Goal: Information Seeking & Learning: Learn about a topic

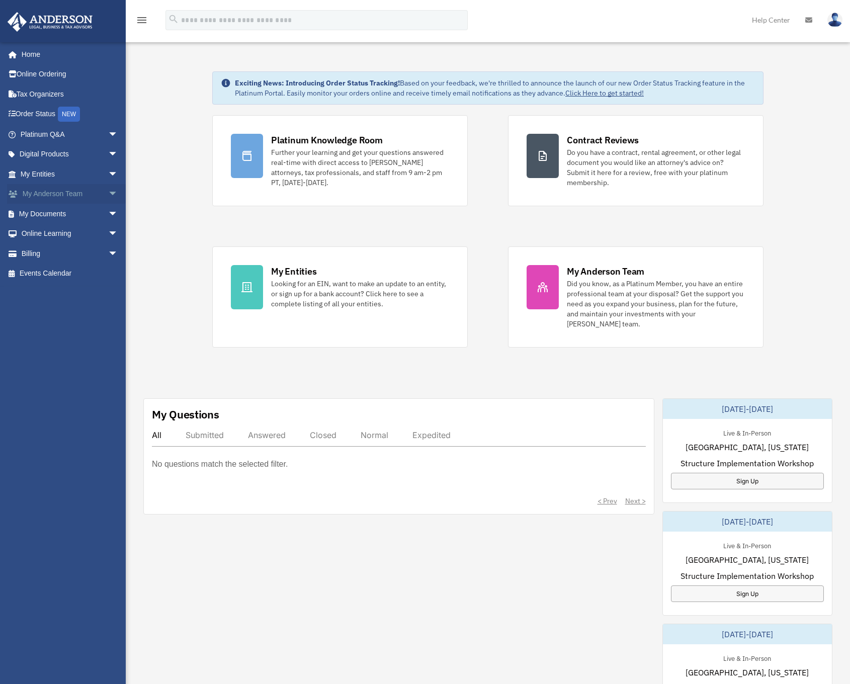
click at [108, 191] on span "arrow_drop_down" at bounding box center [118, 194] width 20 height 21
click at [108, 191] on span "arrow_drop_up" at bounding box center [118, 194] width 20 height 21
click at [56, 212] on link "My Documents arrow_drop_down" at bounding box center [70, 214] width 126 height 20
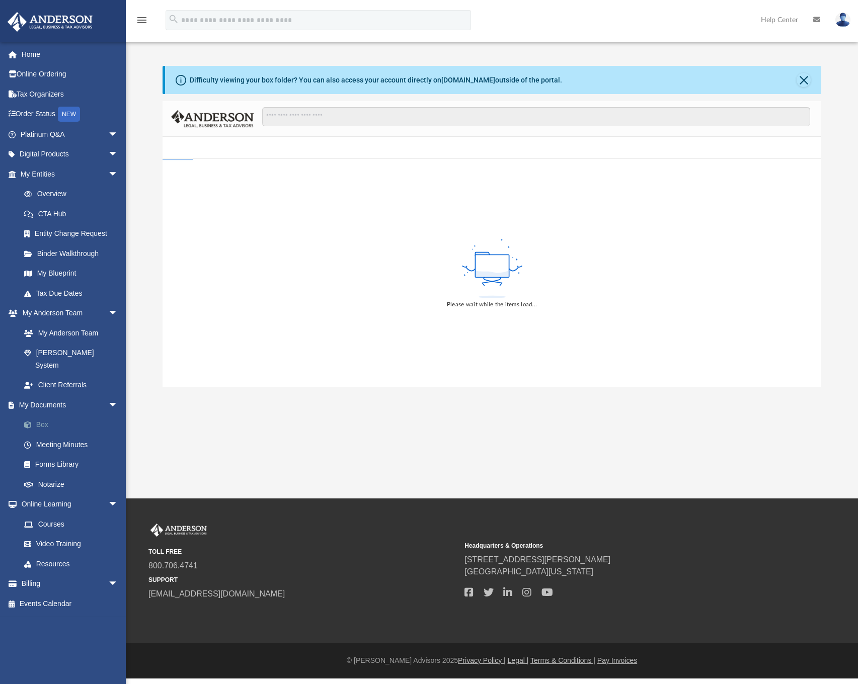
click at [33, 422] on span at bounding box center [33, 425] width 7 height 7
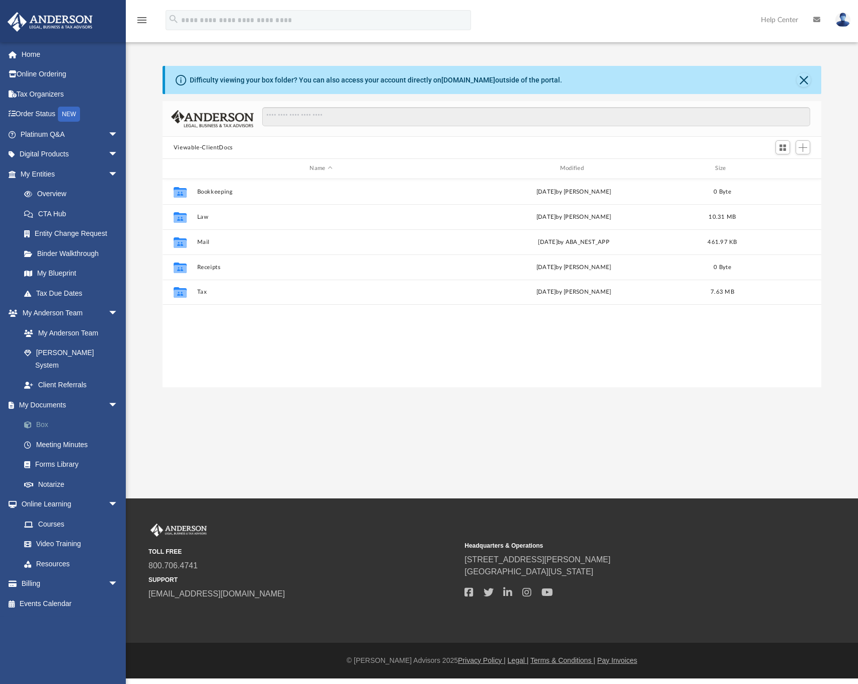
scroll to position [221, 651]
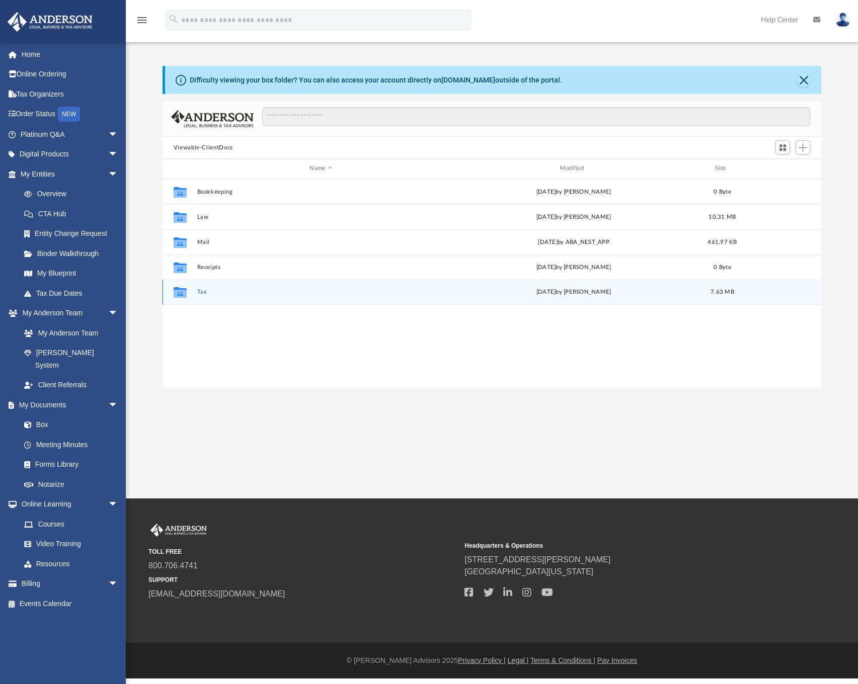
click at [199, 292] on button "Tax" at bounding box center [321, 292] width 248 height 7
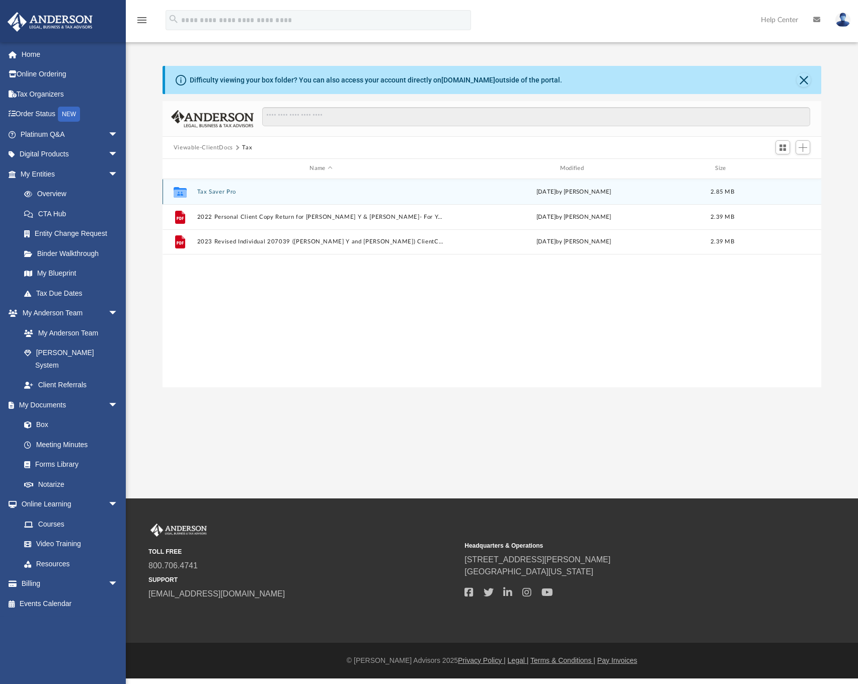
click at [212, 191] on button "Tax Saver Pro" at bounding box center [321, 192] width 248 height 7
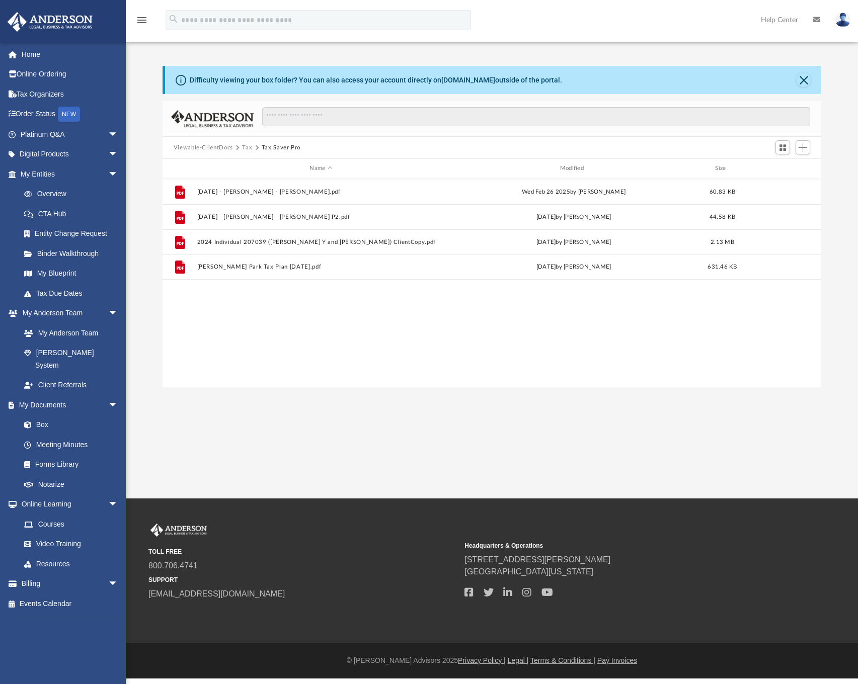
click at [318, 326] on div "File [DATE] - [PERSON_NAME] - [PERSON_NAME].pdf [DATE] by [PERSON_NAME] 60.83 K…" at bounding box center [492, 283] width 659 height 208
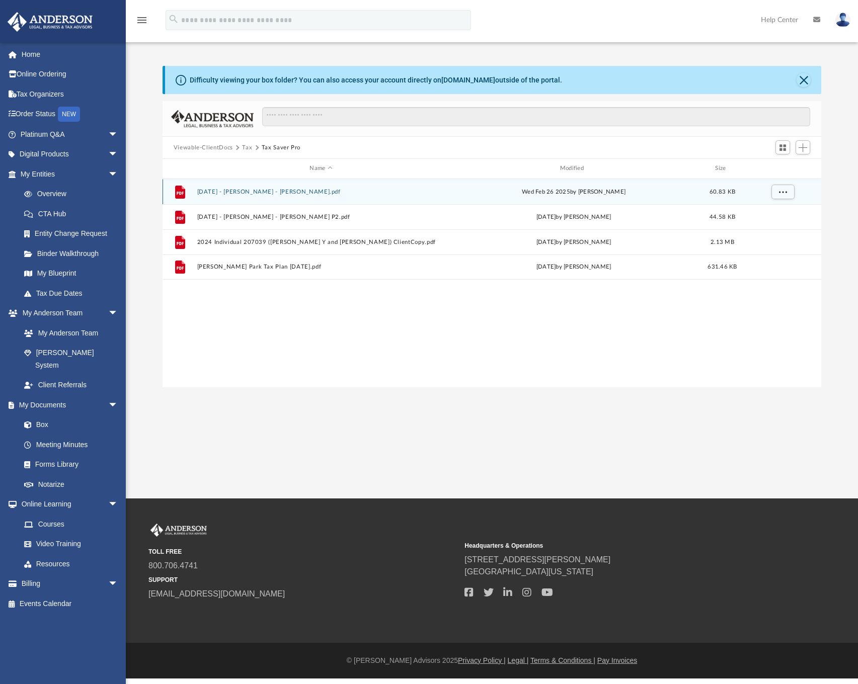
click at [294, 191] on button "[DATE] - [PERSON_NAME] - [PERSON_NAME].pdf" at bounding box center [321, 192] width 248 height 7
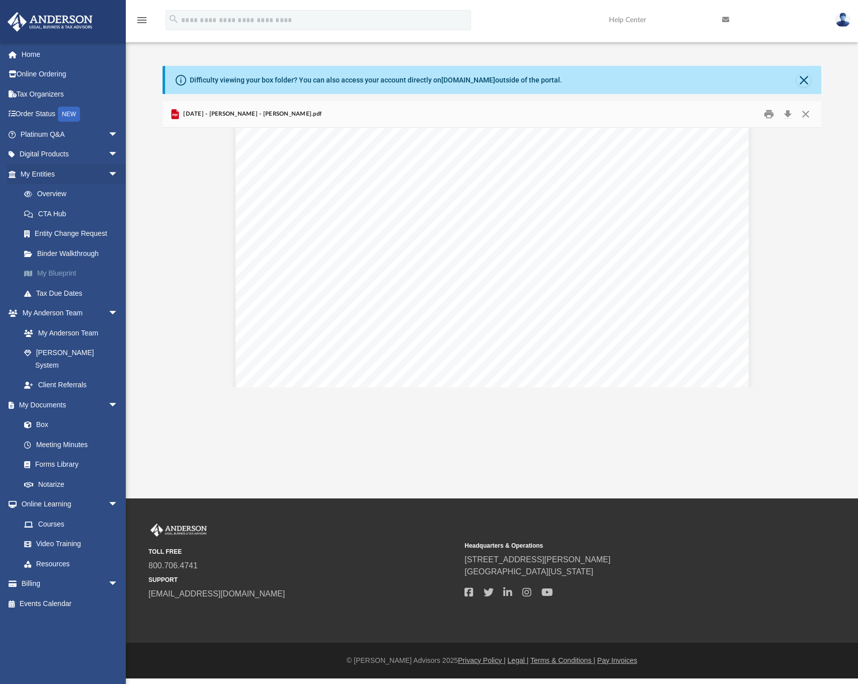
scroll to position [338, 0]
click at [803, 113] on button "Close" at bounding box center [805, 115] width 18 height 16
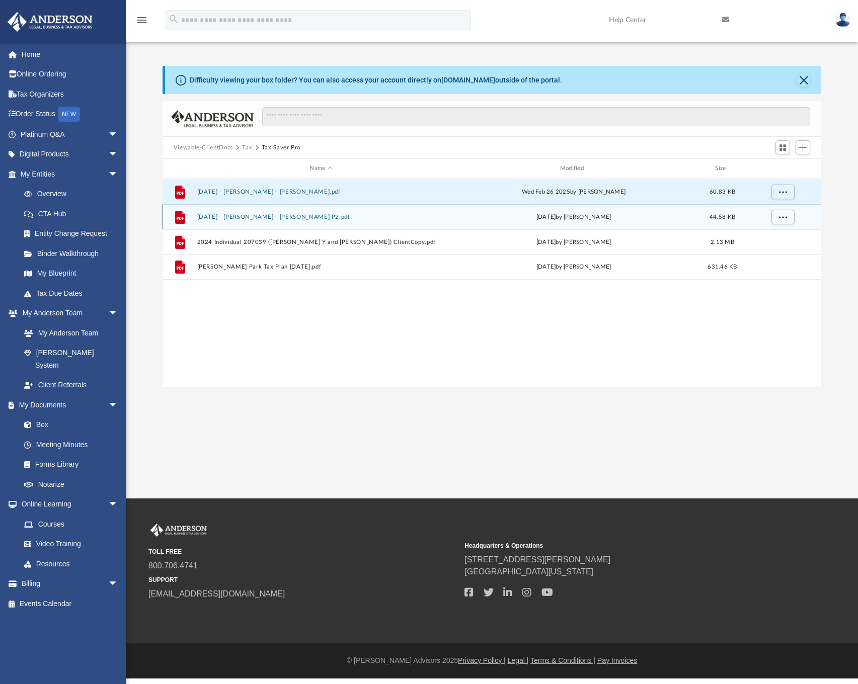
click at [239, 216] on button "[DATE] - [PERSON_NAME] - [PERSON_NAME] P2.pdf" at bounding box center [321, 217] width 248 height 7
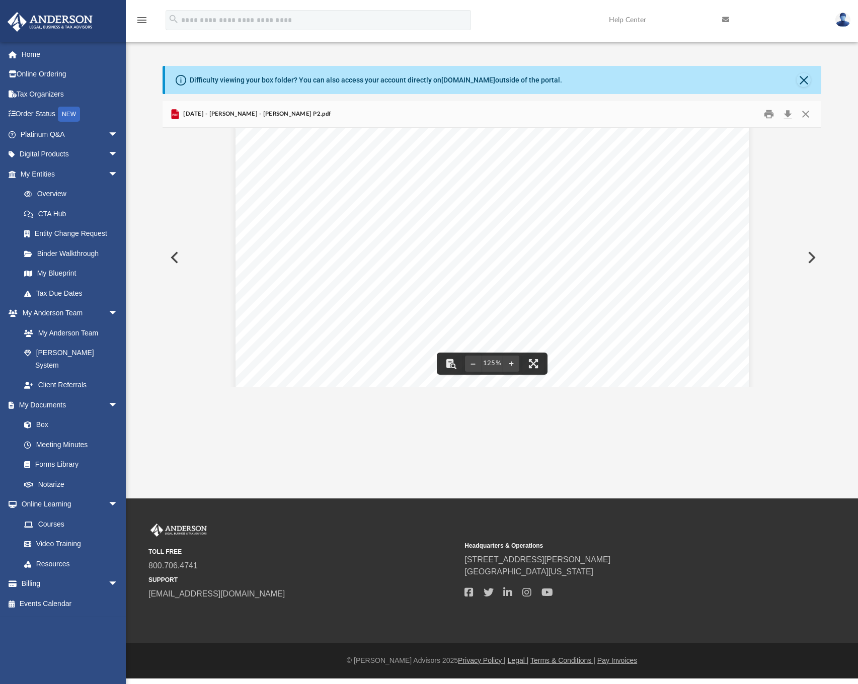
scroll to position [420, 0]
click at [807, 111] on button "Close" at bounding box center [805, 115] width 18 height 16
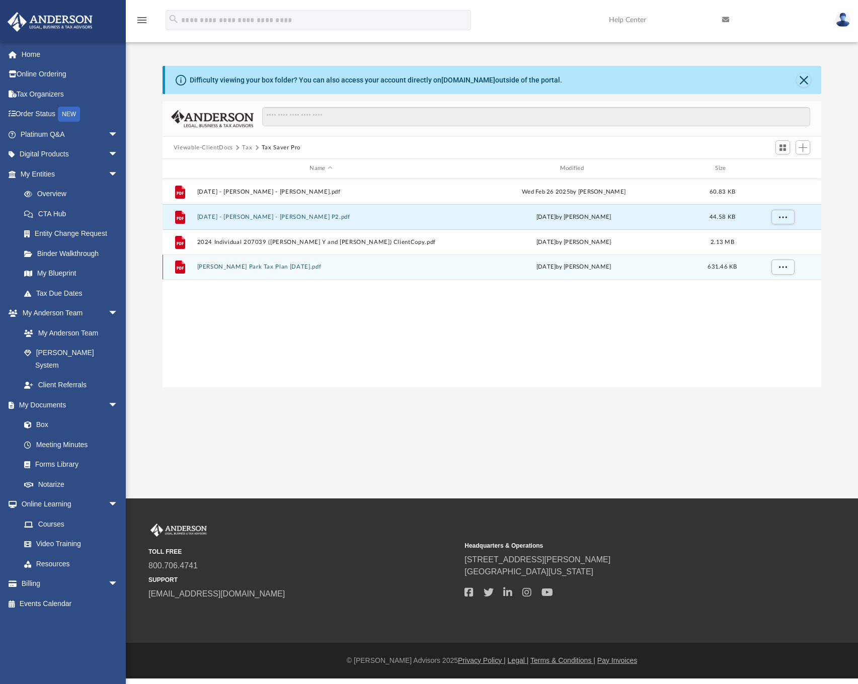
click at [248, 265] on button "[PERSON_NAME] Park Tax Plan [DATE].pdf" at bounding box center [321, 267] width 248 height 7
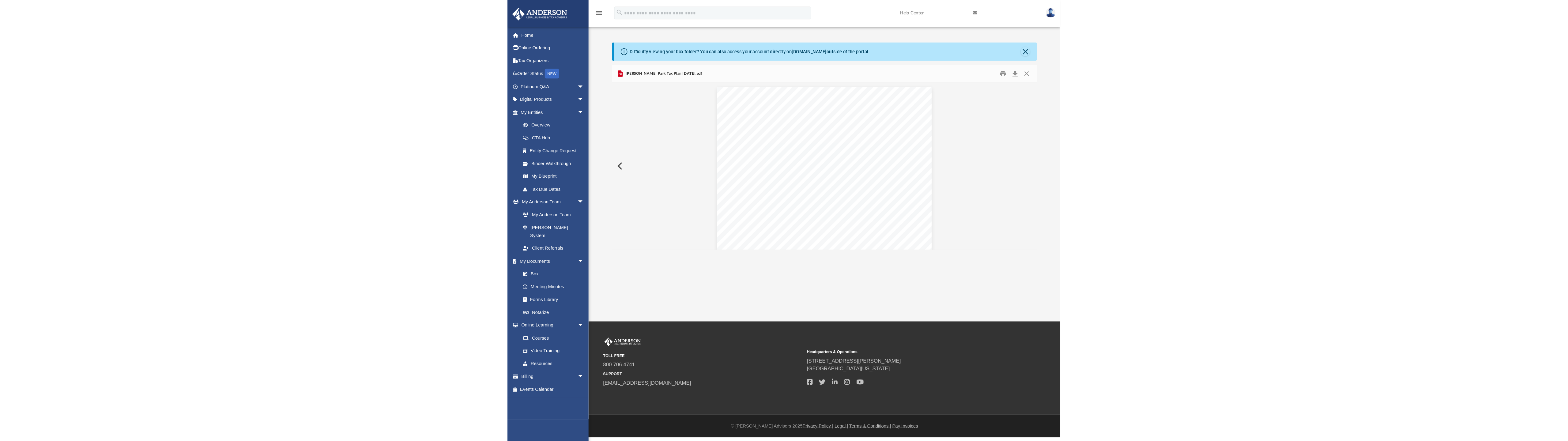
scroll to position [1987, 0]
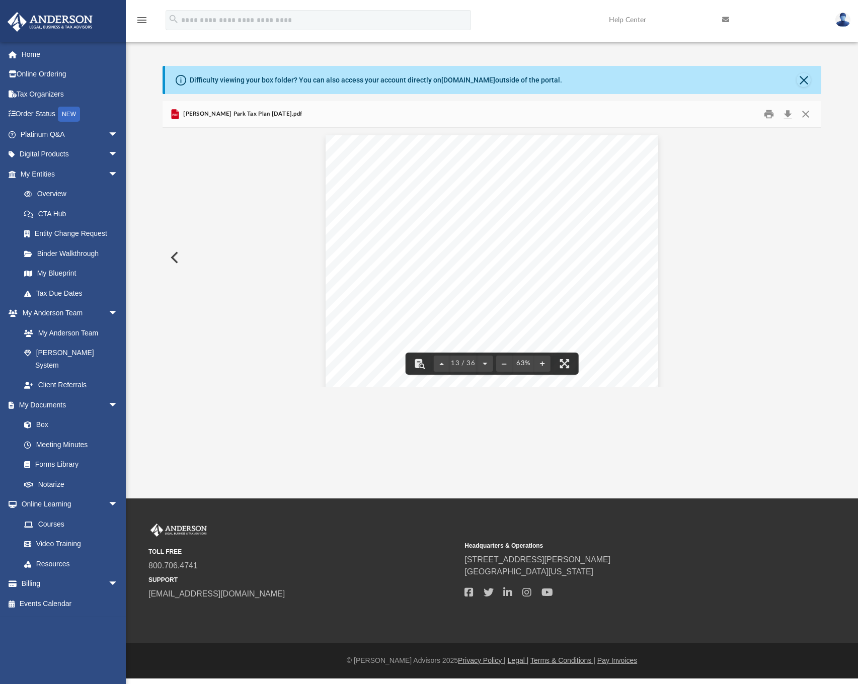
click at [528, 248] on div "[PERSON_NAME] Individual Tax Planning Recommendations You can see our recommend…" at bounding box center [492, 263] width 333 height 257
click at [562, 363] on button "File preview" at bounding box center [564, 364] width 22 height 22
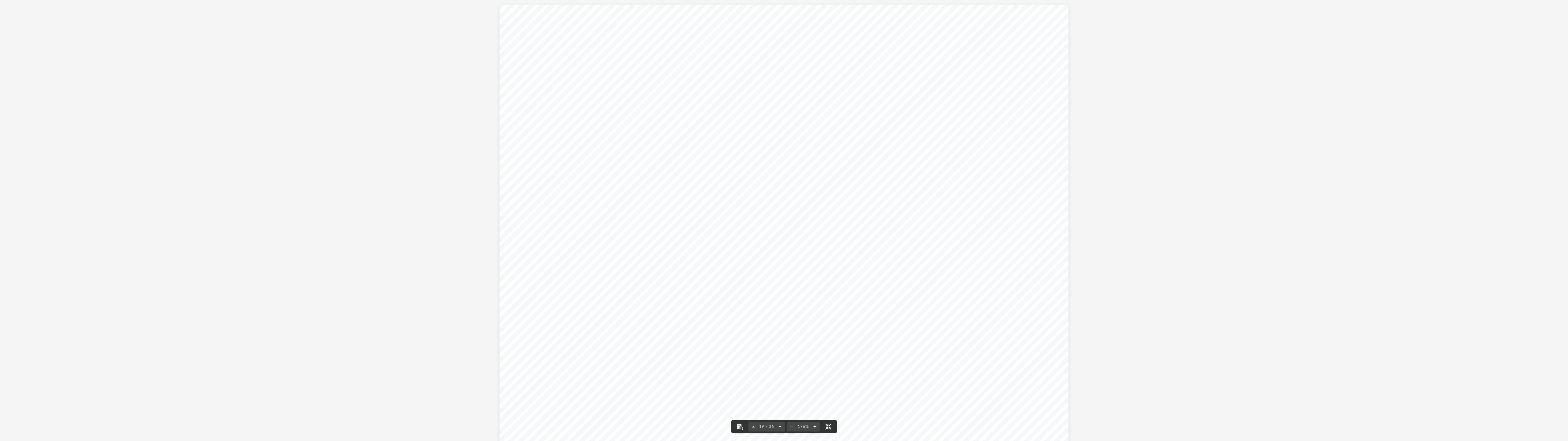
scroll to position [8070, 0]
click at [517, 251] on div "[PERSON_NAME] Individual Tax Planning Recommendations You can see our recommend…" at bounding box center [784, 0] width 1568 height 16141
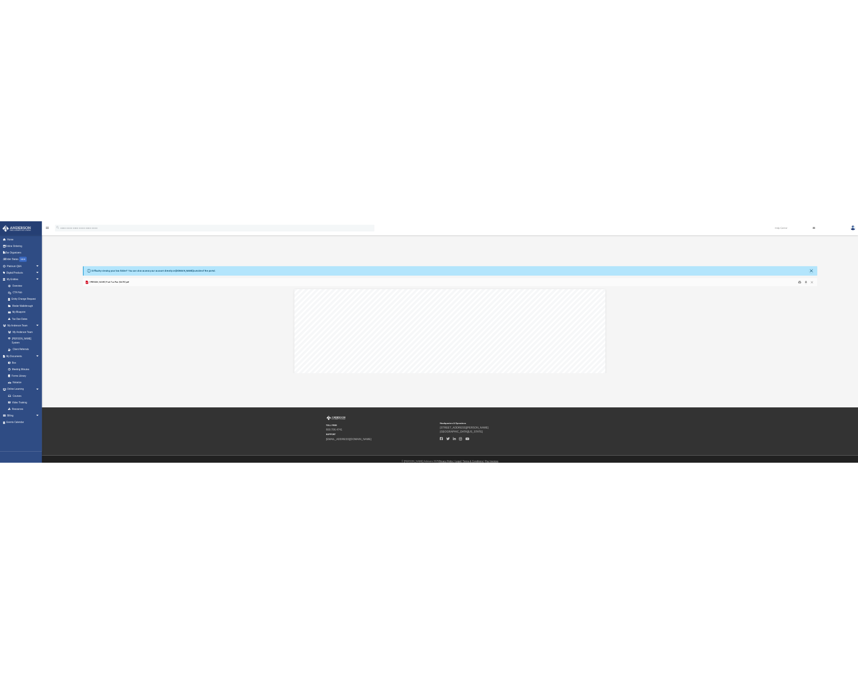
scroll to position [8166, 0]
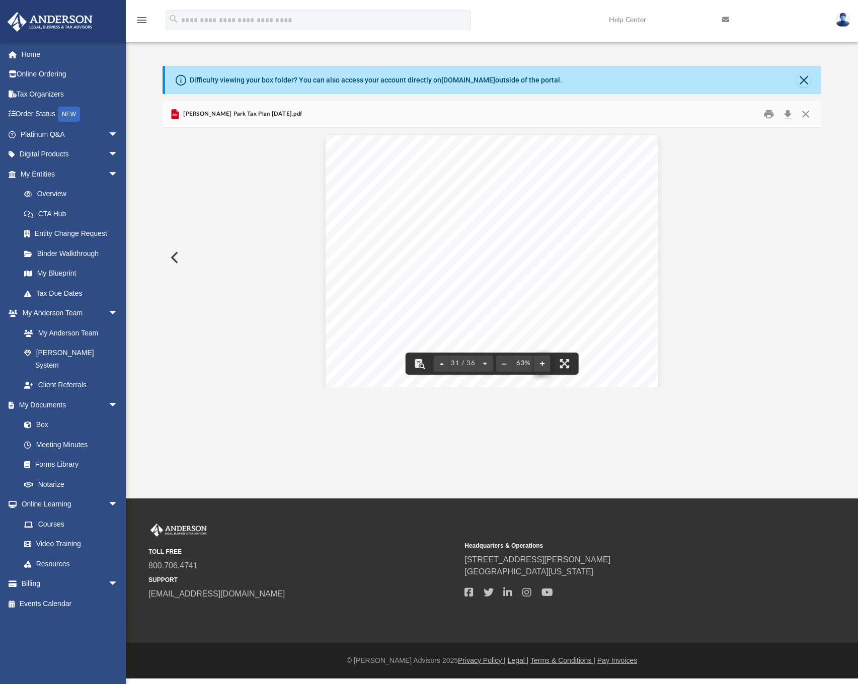
click at [543, 361] on button "File preview" at bounding box center [542, 364] width 16 height 22
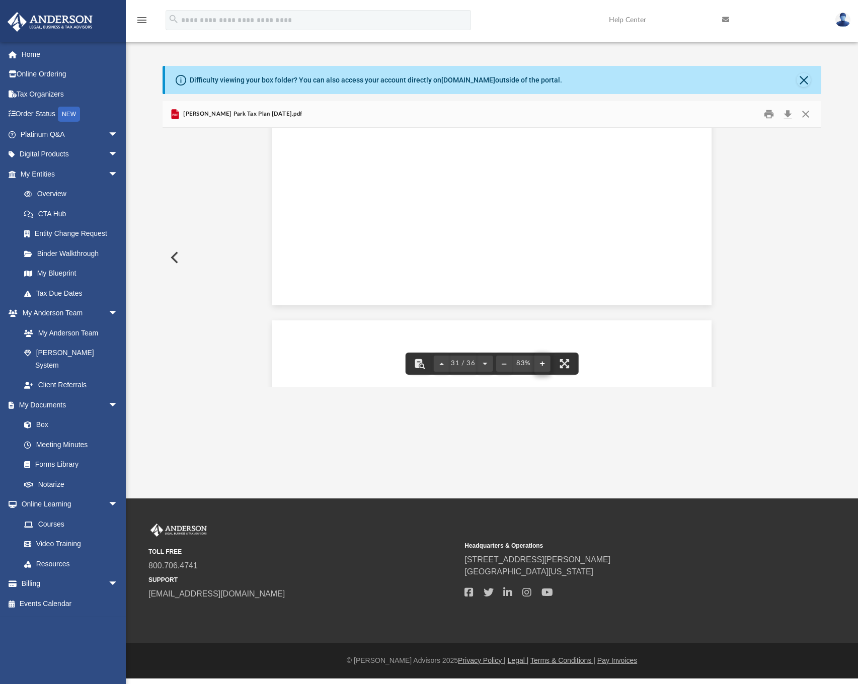
click at [543, 361] on button "File preview" at bounding box center [542, 364] width 16 height 22
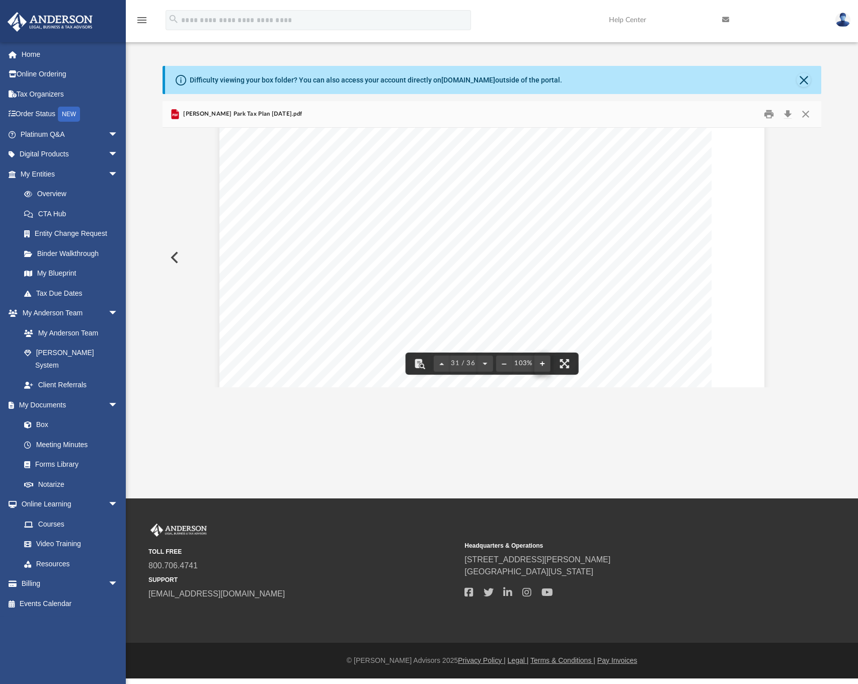
scroll to position [13091, 0]
click at [543, 361] on button "File preview" at bounding box center [542, 364] width 16 height 22
click at [590, 435] on div "App [EMAIL_ADDRESS][DOMAIN_NAME] Sign Out [EMAIL_ADDRESS][DOMAIN_NAME] Home Onl…" at bounding box center [429, 249] width 858 height 499
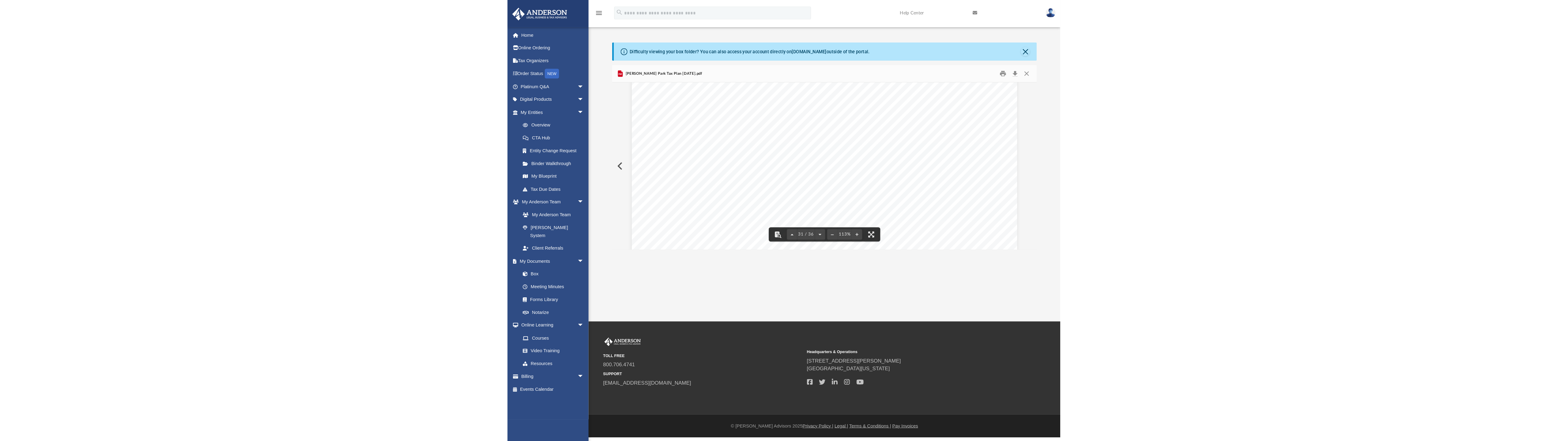
scroll to position [9001, 0]
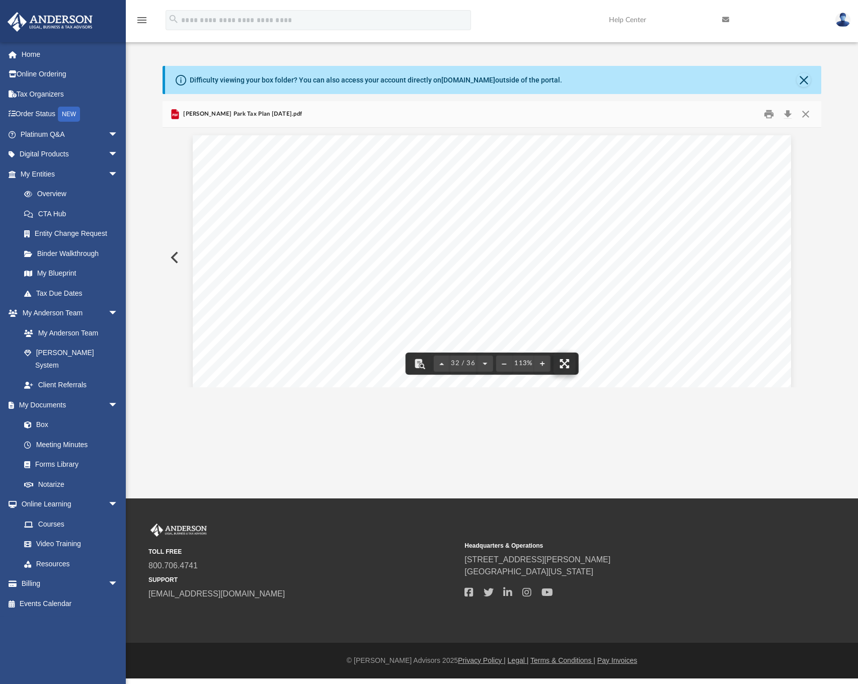
click at [554, 364] on button "File preview" at bounding box center [564, 364] width 22 height 22
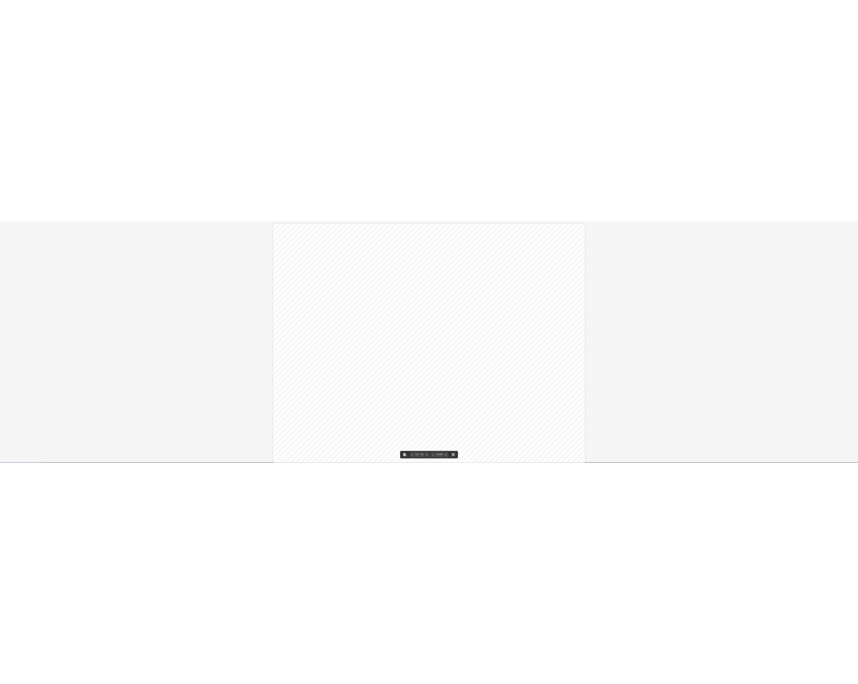
scroll to position [25798, 0]
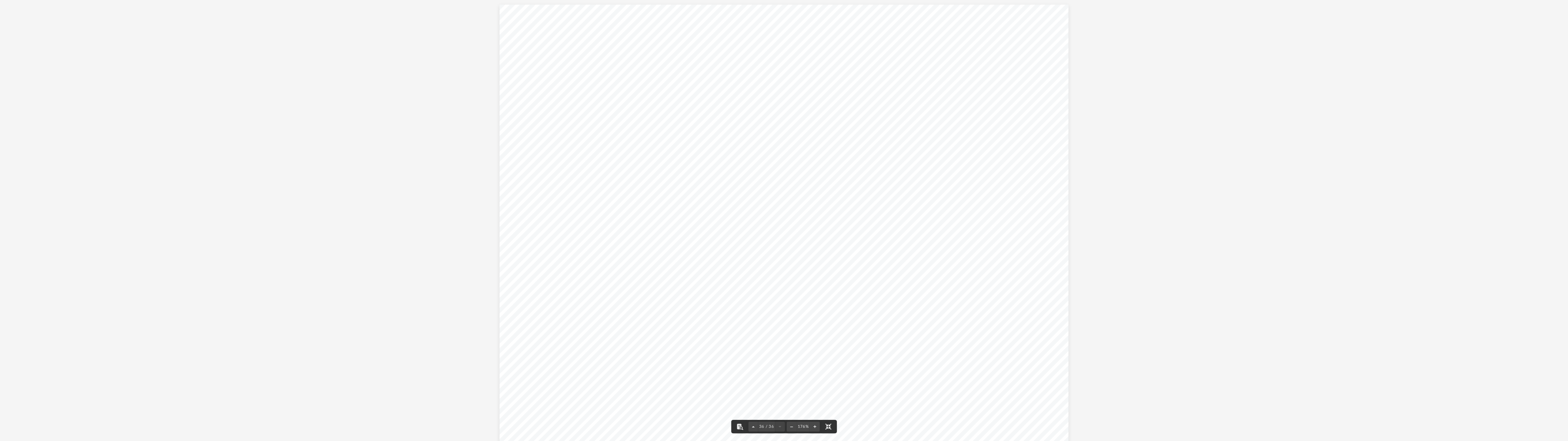
click at [517, 230] on span "assumes no obligation to update this Presentation in order to reflect changes in" at bounding box center [873, 234] width 284 height 7
click at [517, 224] on span "regulations in effect as of the date of this Presentation. [PERSON_NAME] Adviso…" at bounding box center [890, 225] width 318 height 7
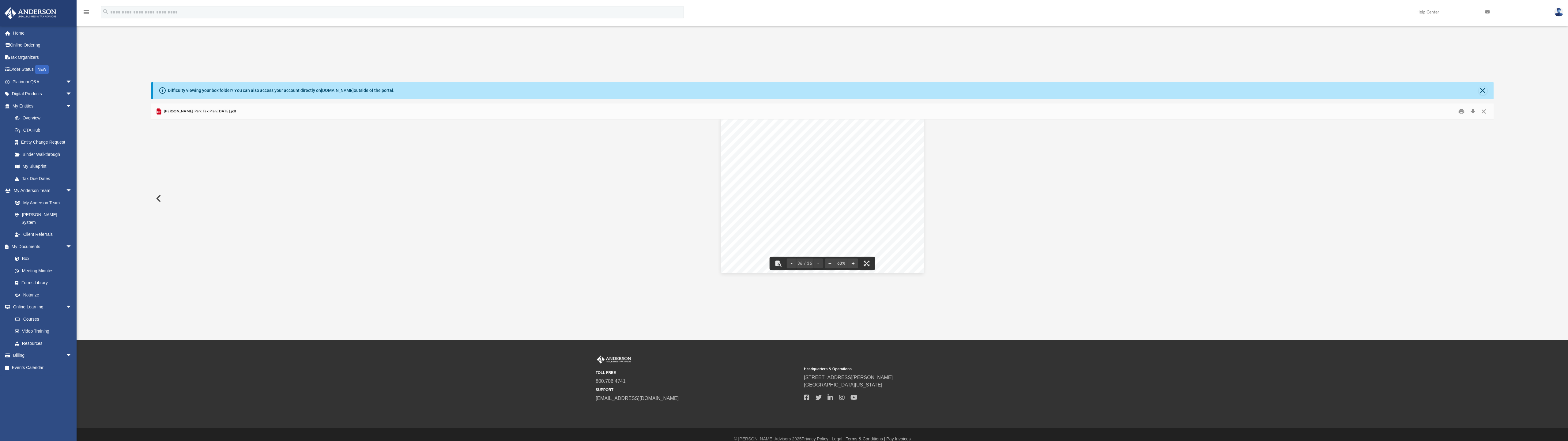
scroll to position [5795, 0]
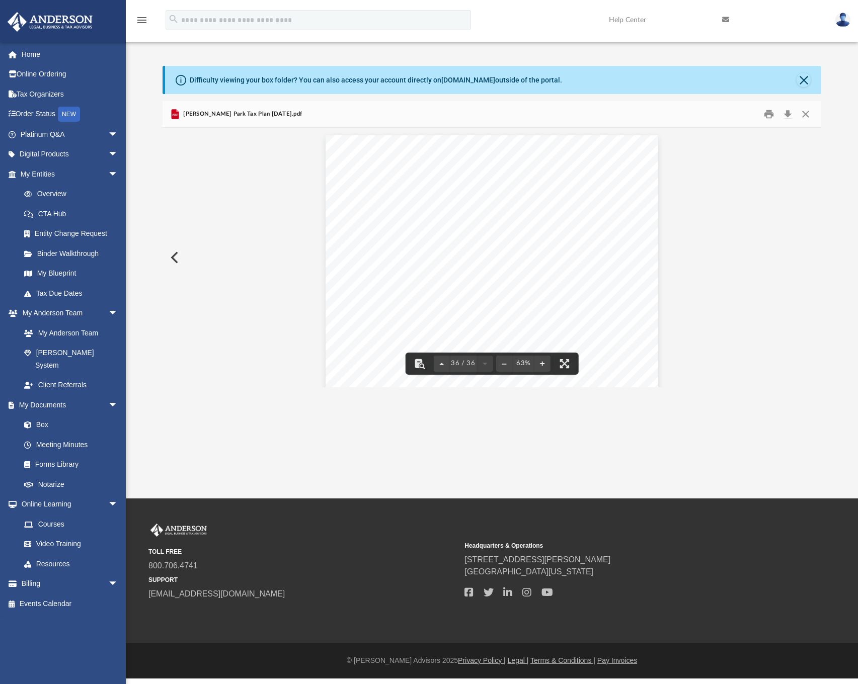
click at [570, 365] on button "File preview" at bounding box center [564, 364] width 22 height 22
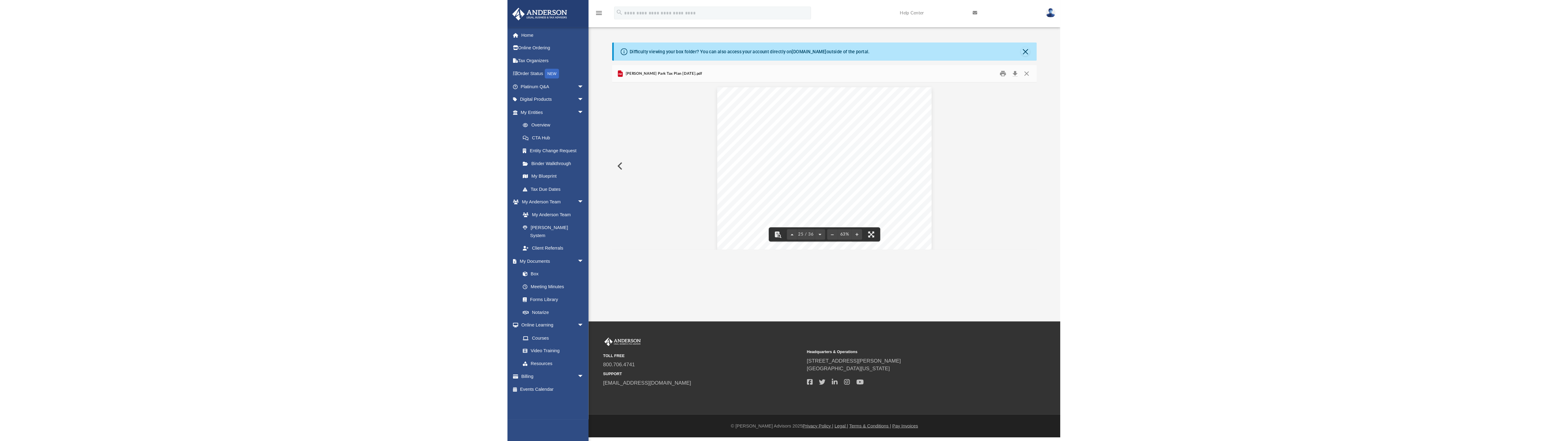
scroll to position [3808, 0]
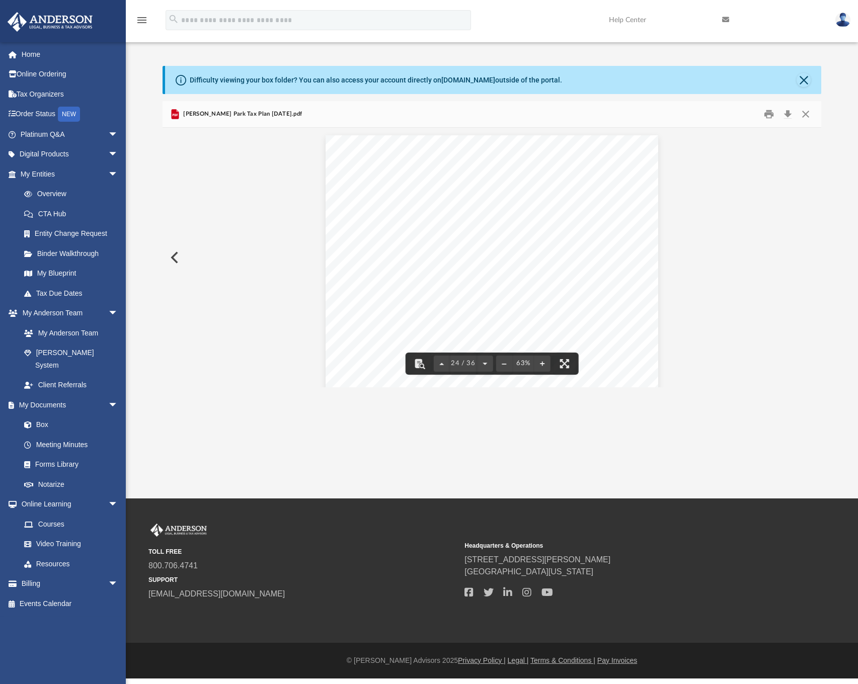
click at [537, 275] on div "Strategy FED Trading Structure - Cap Gains (Short) Description A percentage of …" at bounding box center [492, 263] width 333 height 257
click at [572, 364] on button "File preview" at bounding box center [564, 364] width 22 height 22
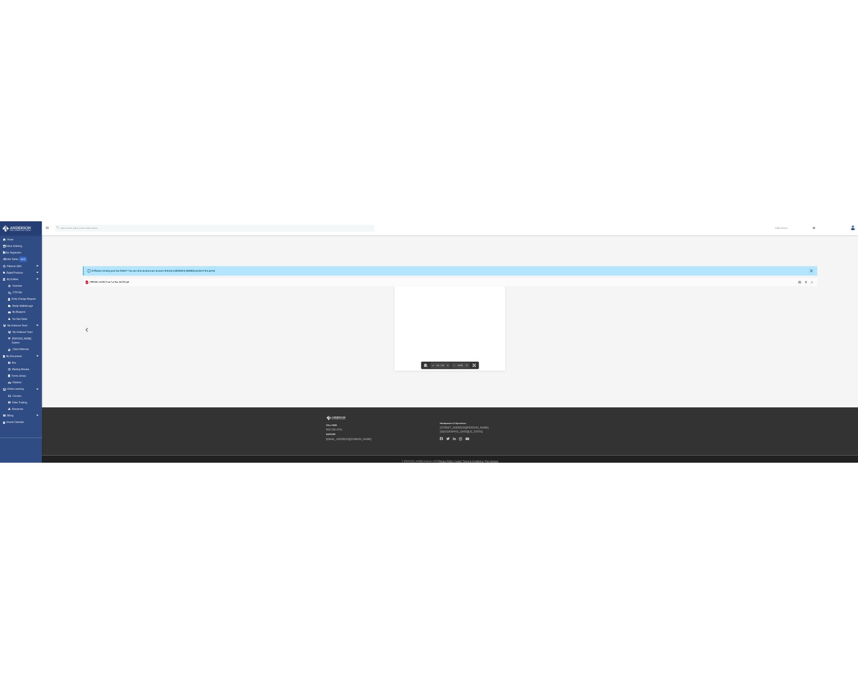
scroll to position [8982, 0]
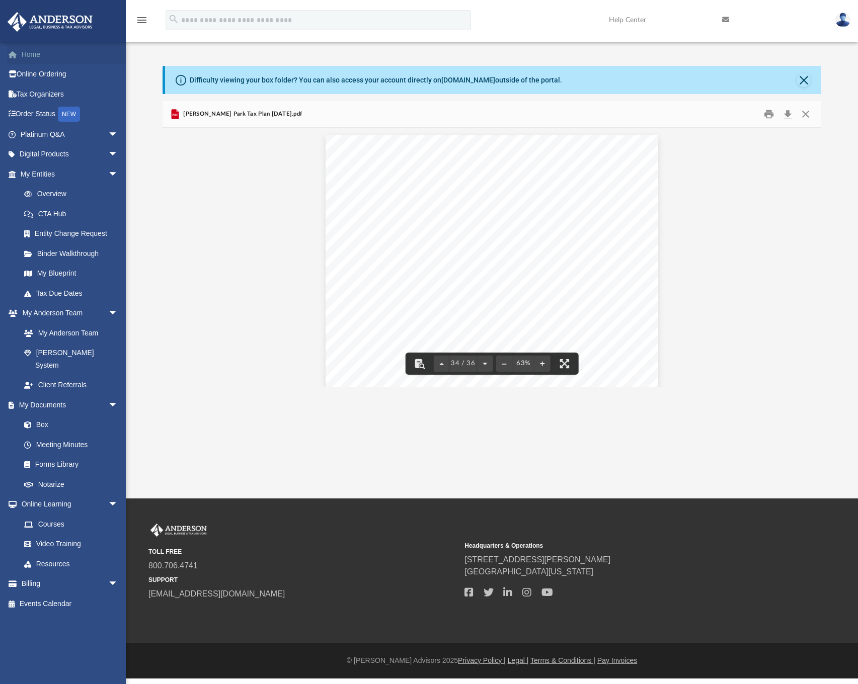
click at [32, 53] on link "Home" at bounding box center [70, 54] width 126 height 20
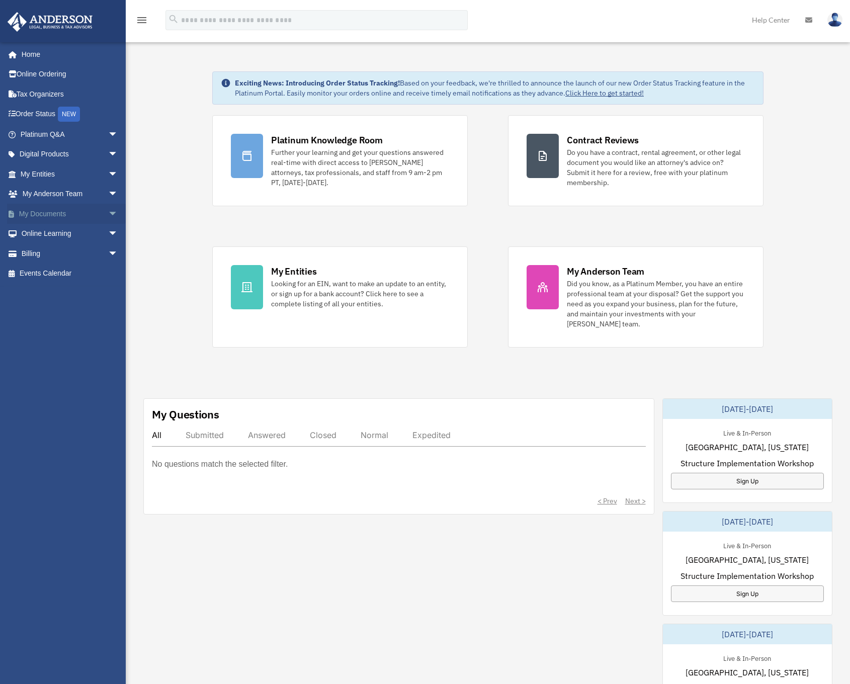
click at [48, 219] on link "My Documents arrow_drop_down" at bounding box center [70, 214] width 126 height 20
click at [30, 171] on link "My Entities arrow_drop_down" at bounding box center [70, 174] width 126 height 20
click at [36, 186] on link "My Anderson Team arrow_drop_down" at bounding box center [70, 194] width 126 height 20
click at [49, 192] on link "My Anderson Team arrow_drop_down" at bounding box center [70, 194] width 126 height 20
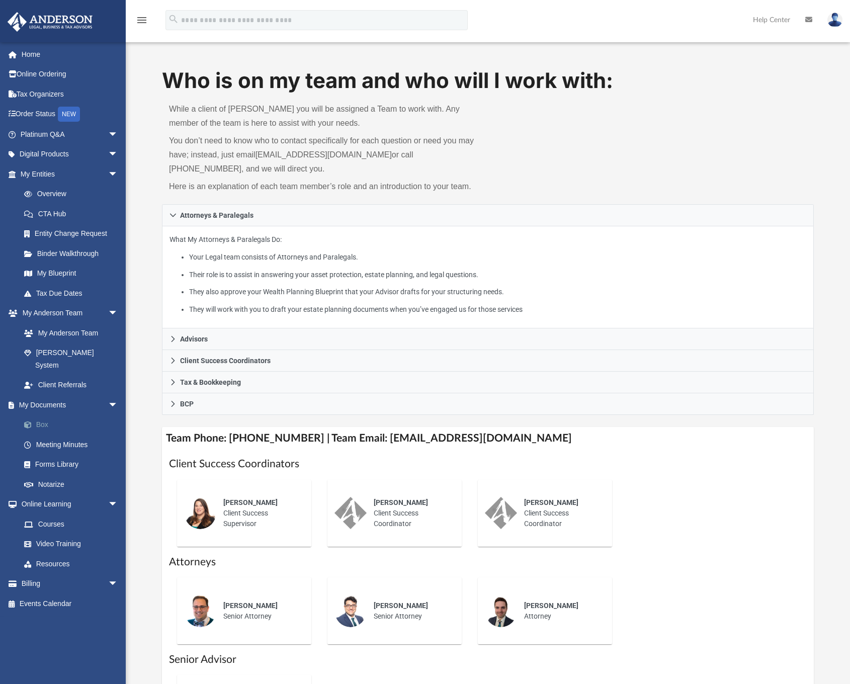
click at [52, 415] on link "Box" at bounding box center [73, 425] width 119 height 20
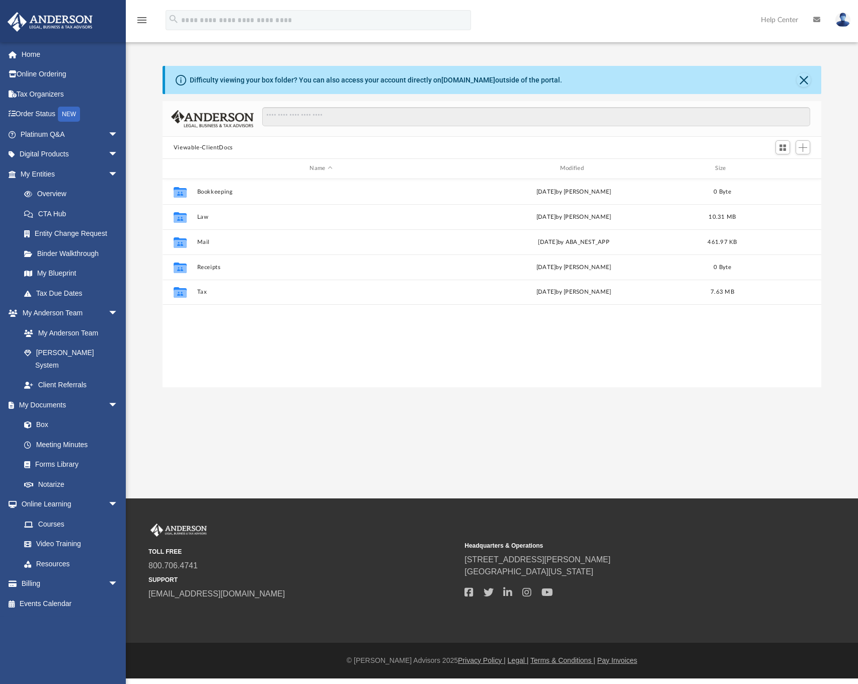
scroll to position [221, 651]
